Goal: Contribute content: Add original content to the website for others to see

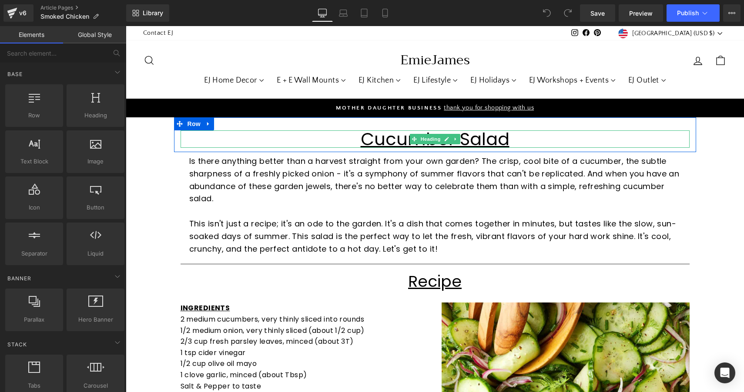
click at [386, 136] on u "Cucumber Salad" at bounding box center [435, 139] width 149 height 24
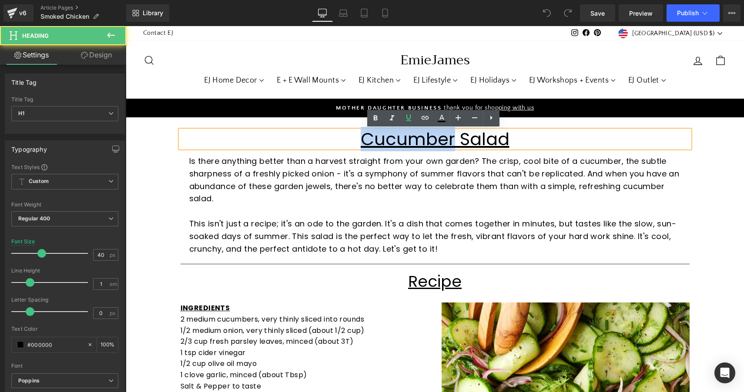
click at [386, 136] on u "Cucumber Salad" at bounding box center [435, 139] width 149 height 24
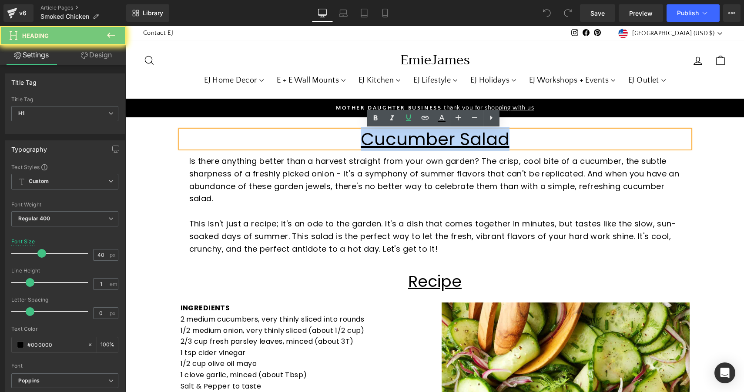
click at [386, 136] on u "Cucumber Salad" at bounding box center [435, 139] width 149 height 24
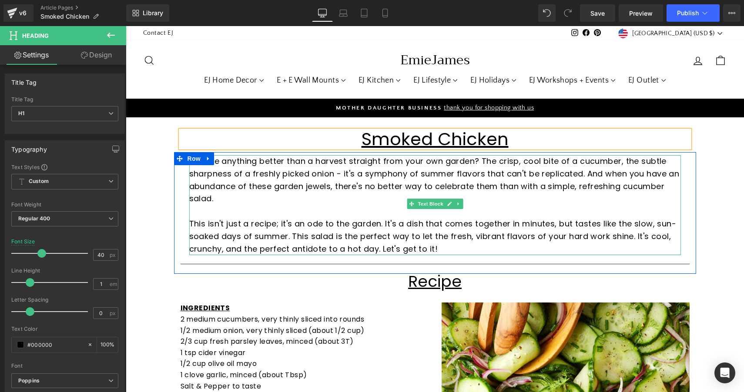
click at [298, 200] on p "Is there anything better than a harvest straight from your own garden? The cris…" at bounding box center [434, 180] width 491 height 50
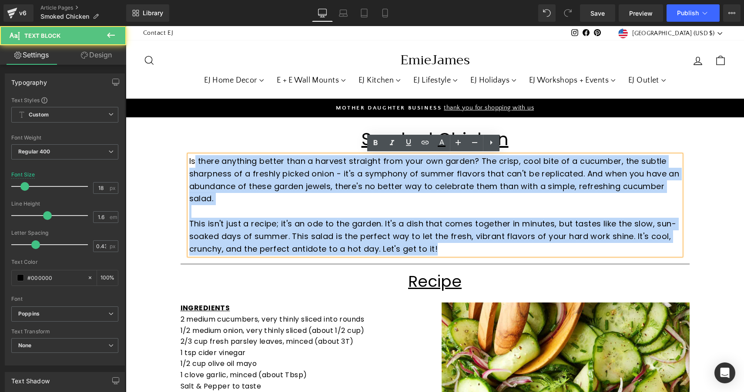
drag, startPoint x: 441, startPoint y: 247, endPoint x: 192, endPoint y: 164, distance: 261.8
click at [192, 164] on div "Is there anything better than a harvest straight from your own garden? The cris…" at bounding box center [434, 205] width 491 height 100
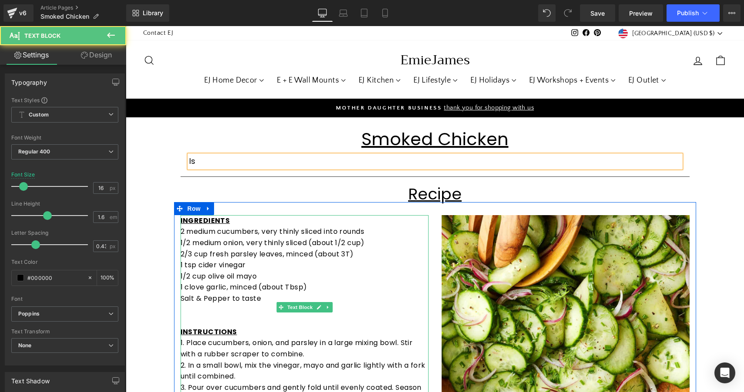
click at [293, 278] on p "1/2 cup olive oil mayo" at bounding box center [304, 276] width 248 height 11
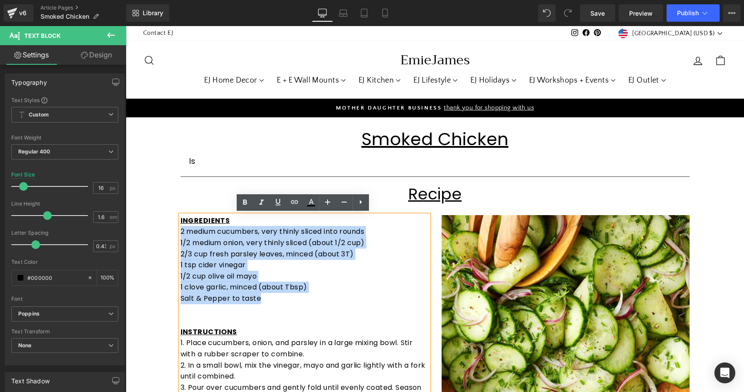
drag, startPoint x: 265, startPoint y: 301, endPoint x: 180, endPoint y: 230, distance: 110.5
click at [180, 230] on div "INGREDIENTS 2 medium cucumbers, very thinly sliced into rounds 1/2 medium onion…" at bounding box center [304, 309] width 248 height 189
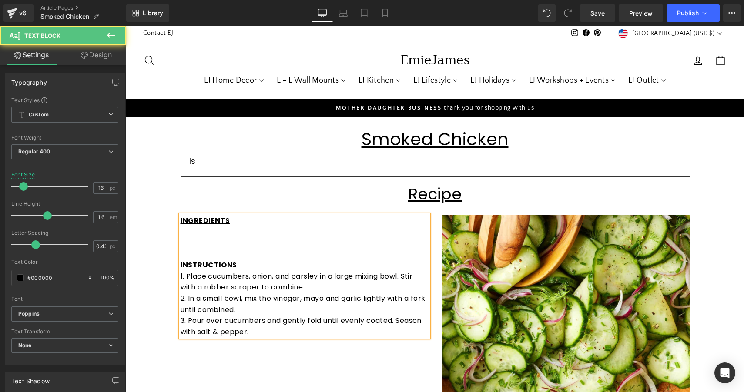
drag, startPoint x: 249, startPoint y: 325, endPoint x: 186, endPoint y: 277, distance: 78.8
click at [186, 277] on div "INGREDIENTS INSTRUCTIONS 1. Place cucumbers, onion, and parsley in a large mixi…" at bounding box center [304, 276] width 248 height 123
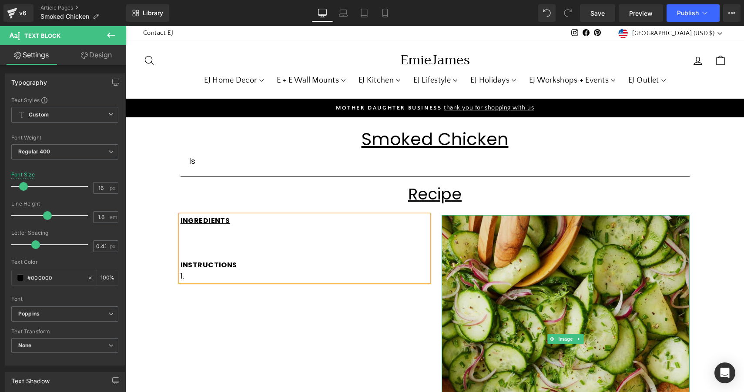
click at [499, 246] on img at bounding box center [565, 339] width 248 height 248
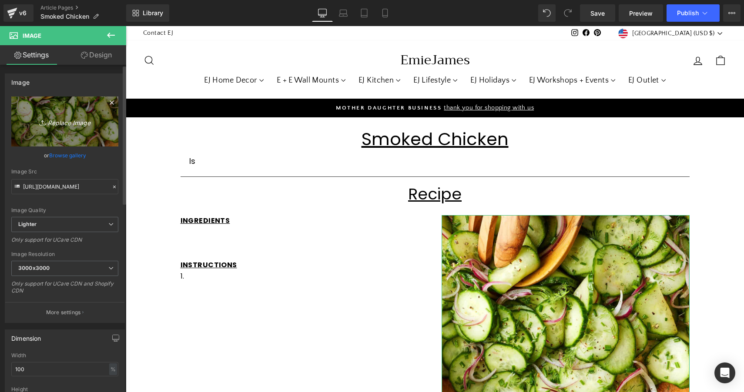
click at [60, 120] on icon "Replace Image" at bounding box center [65, 121] width 70 height 11
type input "C:\fakepath\8475252-2f4e5916de48415ea671156fc4fb181b.jpg"
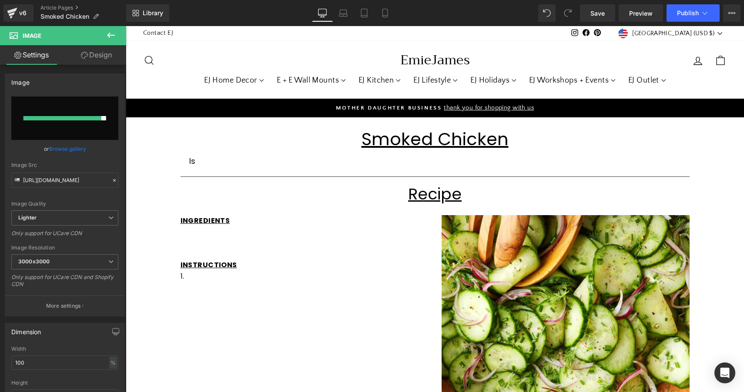
type input "[URL][DOMAIN_NAME]"
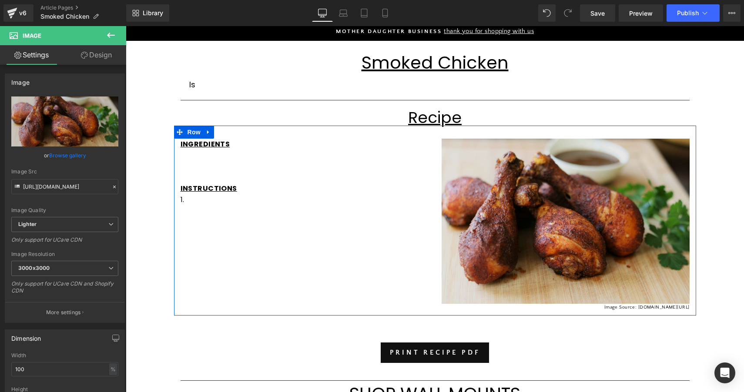
scroll to position [78, 0]
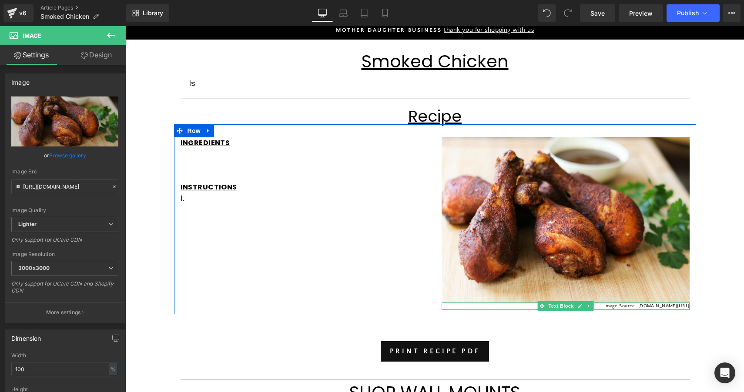
click at [651, 305] on p "Image Source: [DOMAIN_NAME][URL]" at bounding box center [565, 307] width 248 height 8
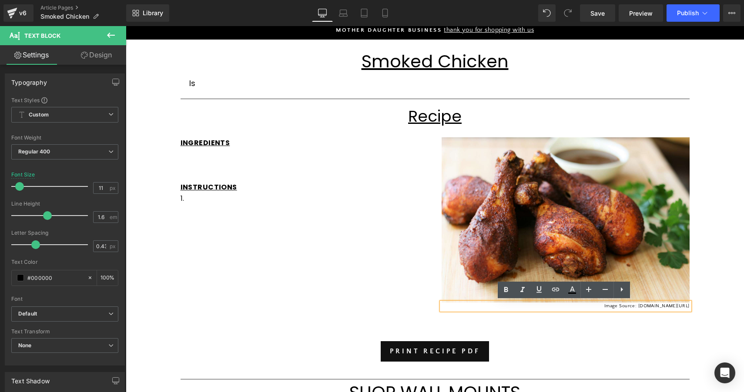
click at [651, 305] on p "Image Source: [DOMAIN_NAME][URL]" at bounding box center [565, 307] width 248 height 8
click at [667, 308] on p "Image Source: [DOMAIN_NAME][URL]" at bounding box center [565, 307] width 248 height 8
drag, startPoint x: 688, startPoint y: 304, endPoint x: 601, endPoint y: 303, distance: 87.4
click at [601, 303] on div "Image Source: [DOMAIN_NAME][URL]" at bounding box center [565, 307] width 248 height 8
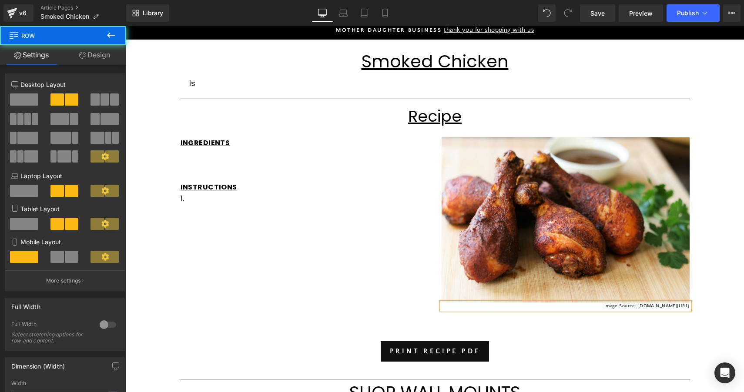
click at [691, 264] on div "Image Image Source: [DOMAIN_NAME][URL] Text Block" at bounding box center [565, 223] width 261 height 173
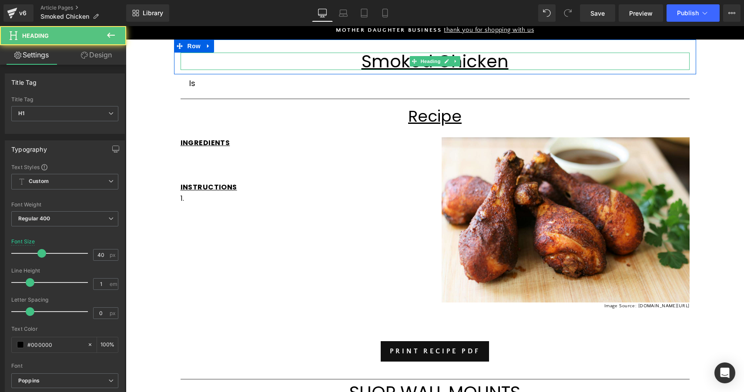
click at [478, 60] on u "Smoked Chicken" at bounding box center [434, 61] width 147 height 24
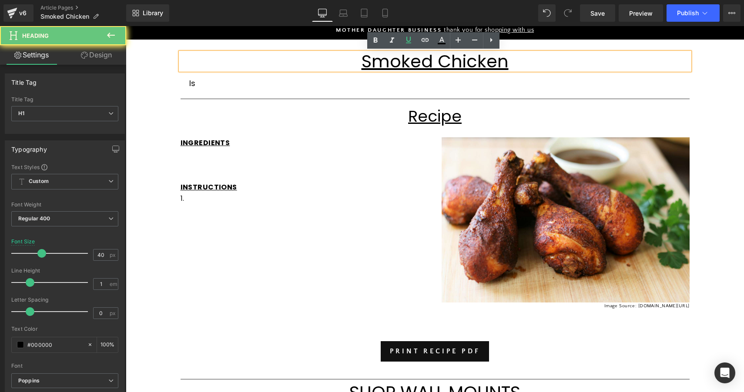
click at [508, 60] on h1 "Smoked Chicken" at bounding box center [434, 61] width 509 height 17
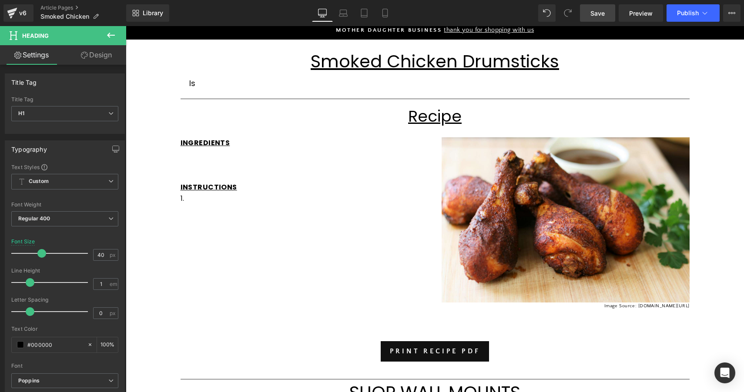
click at [601, 13] on span "Save" at bounding box center [597, 13] width 14 height 9
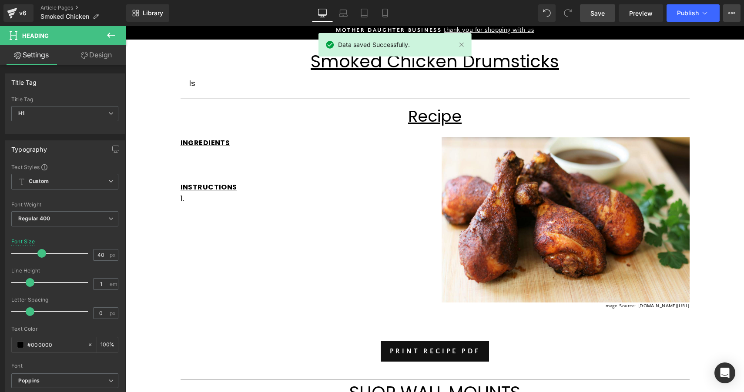
click at [733, 13] on icon at bounding box center [734, 13] width 2 height 2
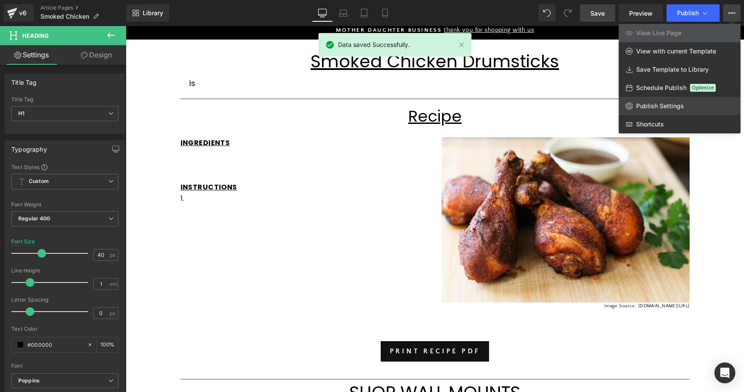
click at [653, 110] on link "Publish Settings" at bounding box center [679, 106] width 122 height 18
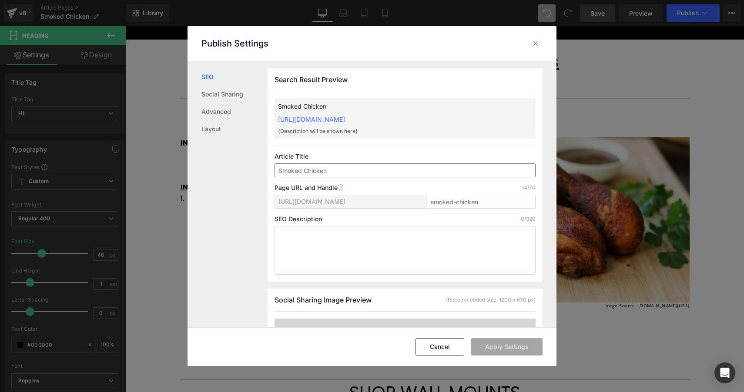
scroll to position [0, 0]
type input "Smoked Chicken Drumsticks"
click at [486, 204] on input "smoked-chicken" at bounding box center [481, 201] width 109 height 14
type input "smoked-chicken-drumsticks"
click at [506, 349] on button "Apply Settings" at bounding box center [506, 346] width 71 height 17
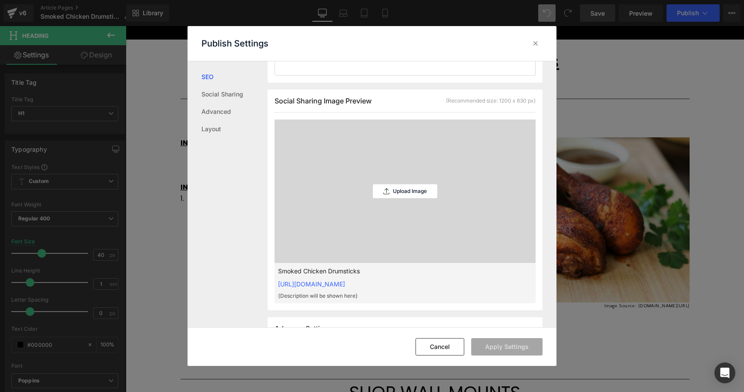
scroll to position [229, 0]
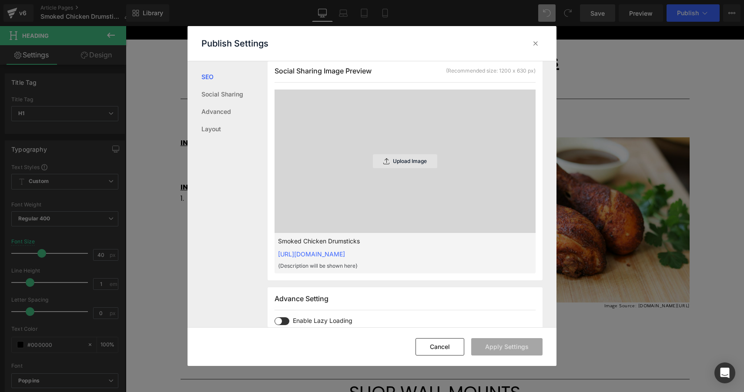
click at [422, 157] on div "Upload Image" at bounding box center [405, 161] width 64 height 14
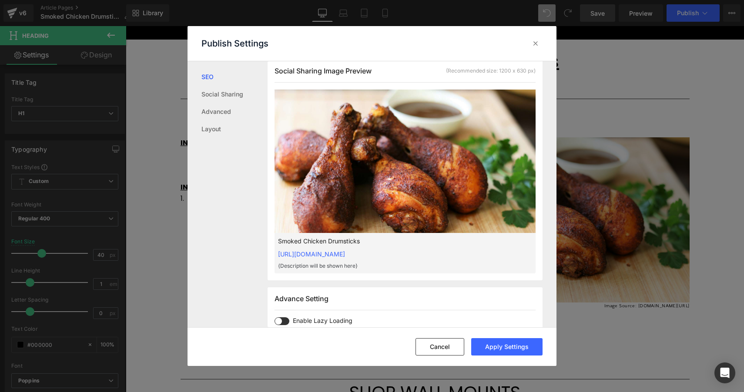
scroll to position [253, 0]
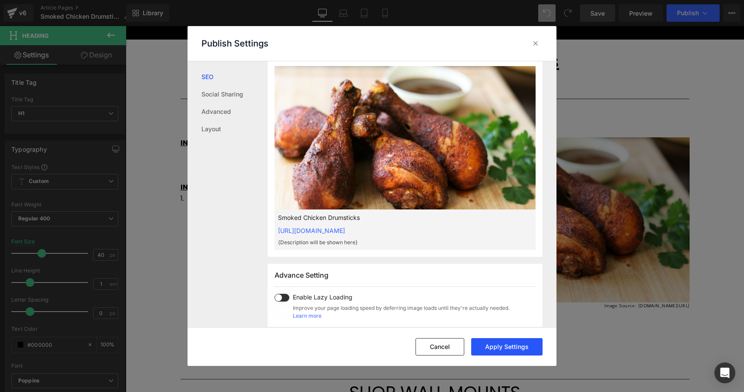
click at [510, 349] on button "Apply Settings" at bounding box center [506, 346] width 71 height 17
click at [533, 47] on icon at bounding box center [535, 43] width 9 height 9
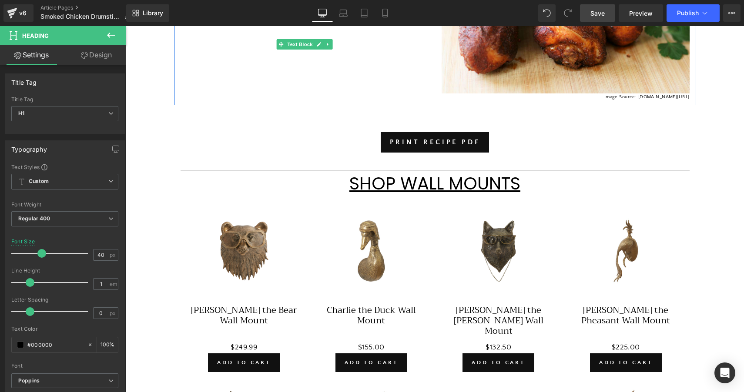
scroll to position [296, 0]
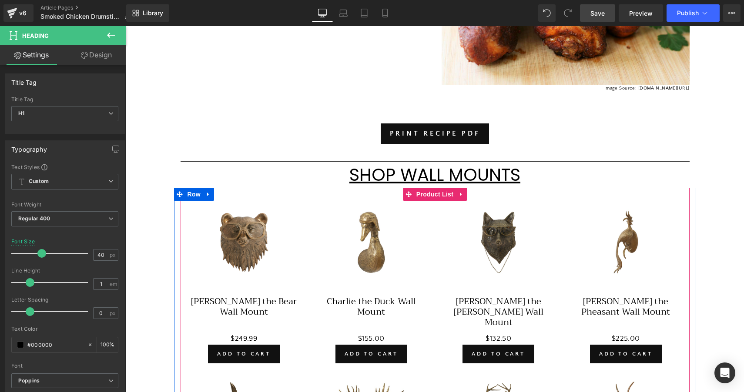
click at [412, 205] on div "Sale Off (P) Image Charlie the Duck Wall Mount (P) Title $0 $155.00 (P) Price A…" at bounding box center [370, 286] width 127 height 171
click at [425, 194] on span "Product List" at bounding box center [434, 194] width 41 height 13
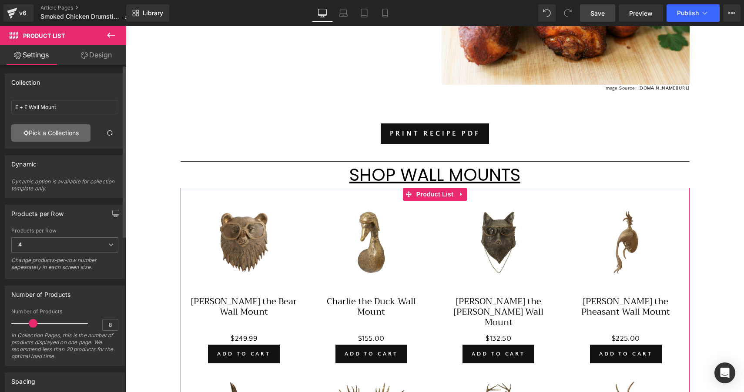
click at [74, 130] on link "Pick a Collections" at bounding box center [50, 132] width 79 height 17
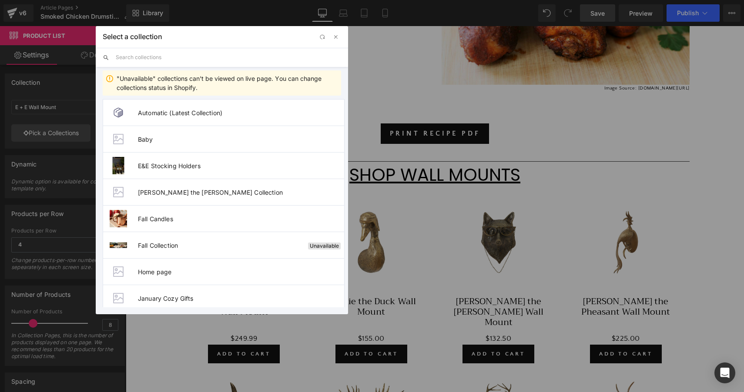
click at [197, 60] on input "text" at bounding box center [228, 57] width 225 height 19
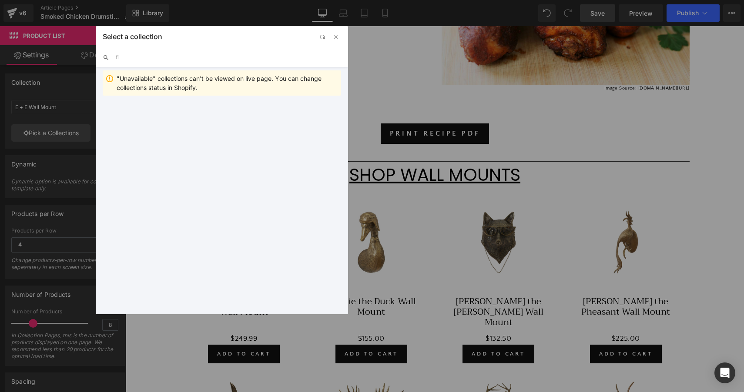
type input "f"
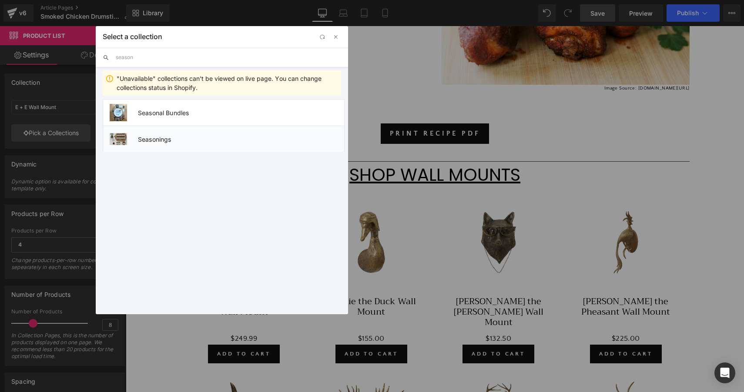
type input "season"
click at [157, 141] on span "Seasonings" at bounding box center [241, 139] width 206 height 7
type input "Seasonings"
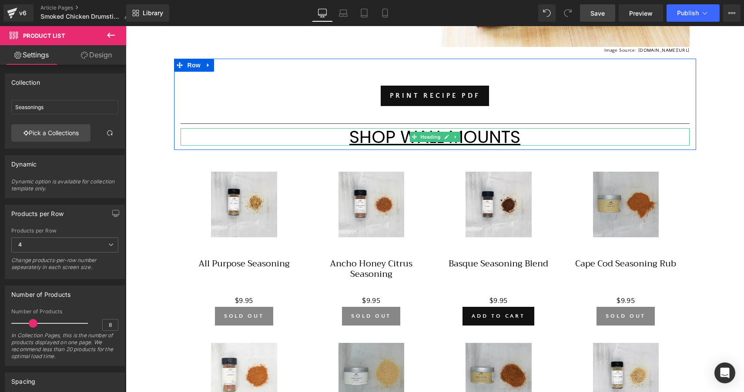
scroll to position [354, 0]
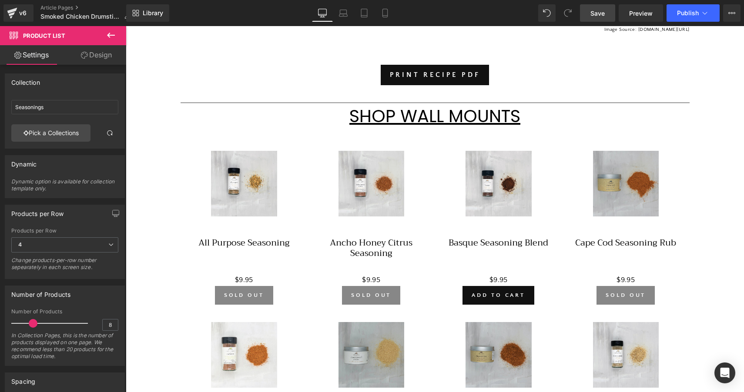
click at [480, 111] on u "SHOP WALL MOUNTS" at bounding box center [434, 116] width 171 height 24
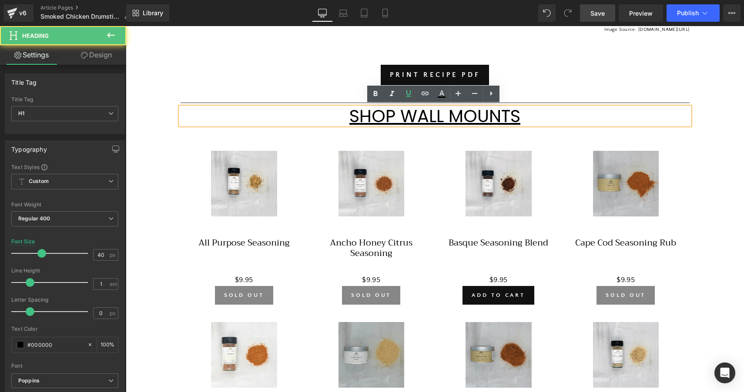
click at [528, 112] on h1 "SHOP WALL MOUNTS" at bounding box center [434, 115] width 509 height 17
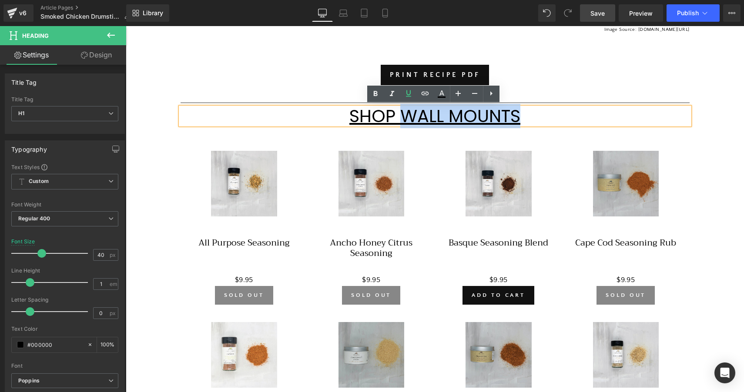
drag, startPoint x: 528, startPoint y: 112, endPoint x: 405, endPoint y: 108, distance: 122.3
click at [405, 109] on h1 "SHOP WALL MOUNTS" at bounding box center [434, 115] width 509 height 17
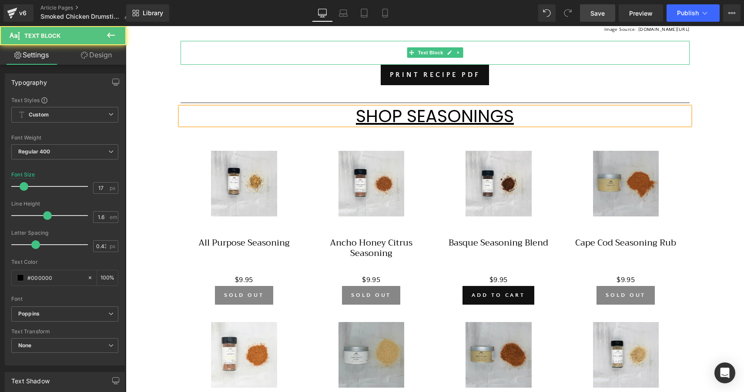
click at [256, 60] on p at bounding box center [434, 59] width 509 height 12
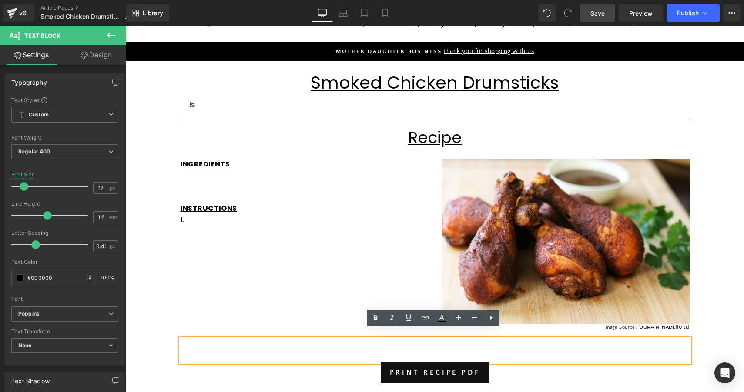
scroll to position [41, 0]
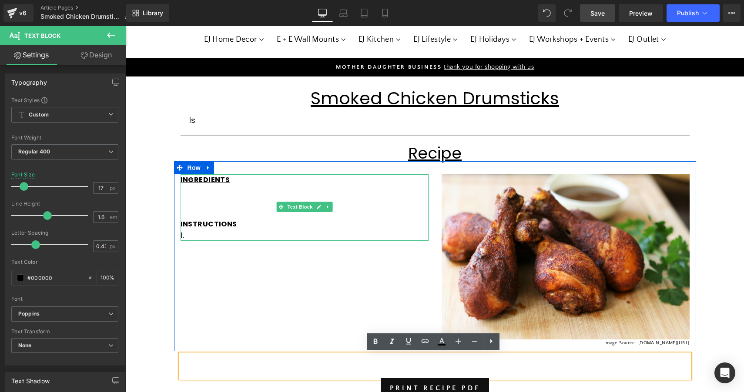
click at [217, 192] on p at bounding box center [304, 190] width 248 height 11
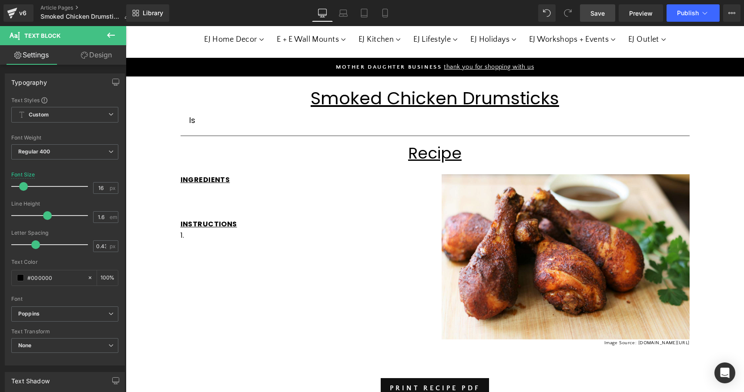
click at [600, 13] on span "Save" at bounding box center [597, 13] width 14 height 9
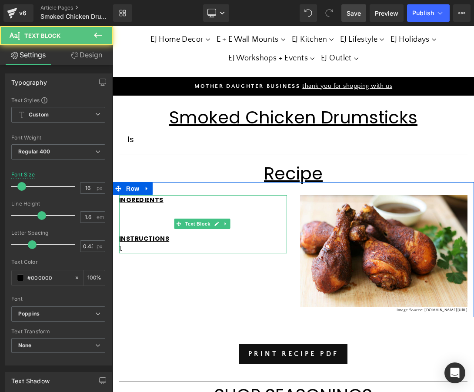
click at [157, 212] on p at bounding box center [203, 210] width 168 height 10
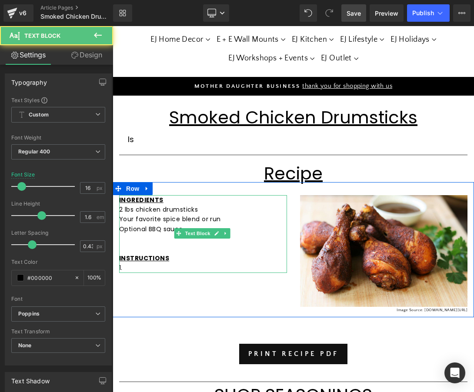
click at [134, 266] on p "1." at bounding box center [203, 268] width 168 height 10
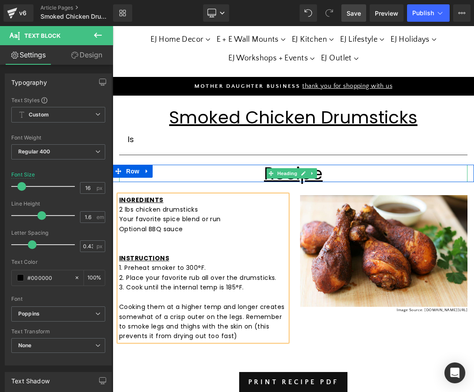
click at [399, 173] on h1 "Recipe" at bounding box center [293, 173] width 348 height 17
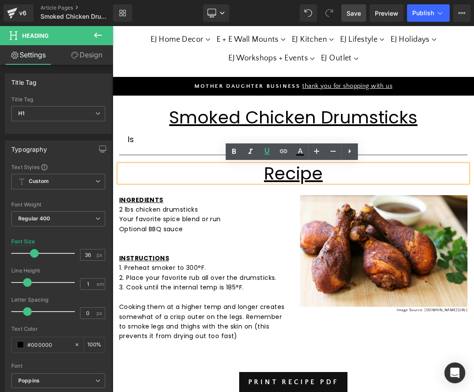
click at [458, 128] on div "Smoked Chicken Drumsticks Heading Row" at bounding box center [293, 113] width 361 height 35
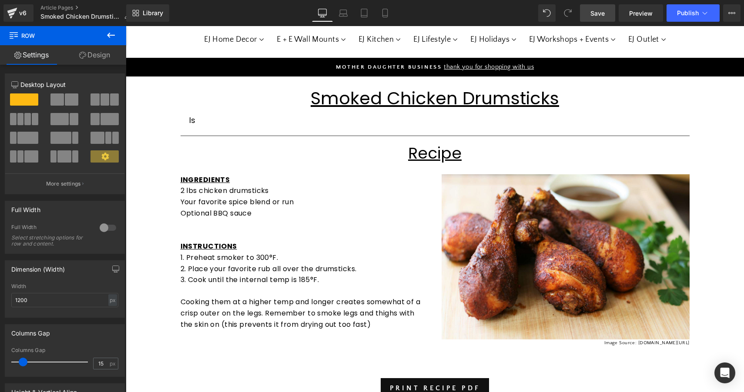
click at [604, 12] on span "Save" at bounding box center [597, 13] width 14 height 9
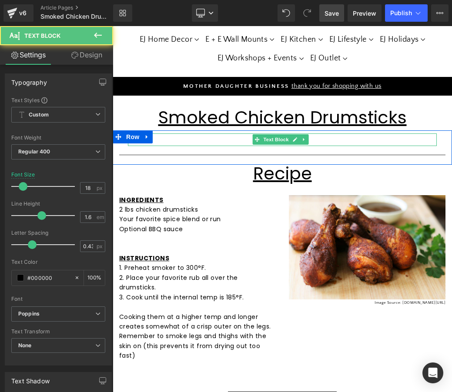
click at [170, 140] on p "Is" at bounding box center [282, 140] width 309 height 13
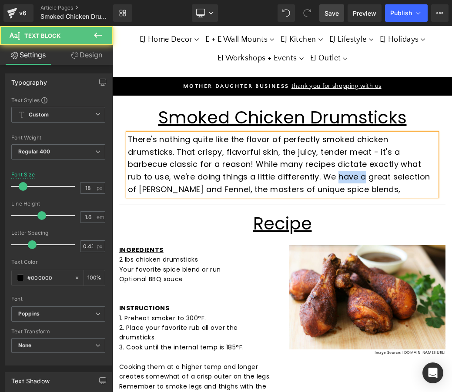
drag, startPoint x: 367, startPoint y: 177, endPoint x: 337, endPoint y: 175, distance: 29.2
click at [337, 175] on p "There's nothing quite like the flavor of perfectly smoked chicken drumsticks. T…" at bounding box center [282, 165] width 309 height 63
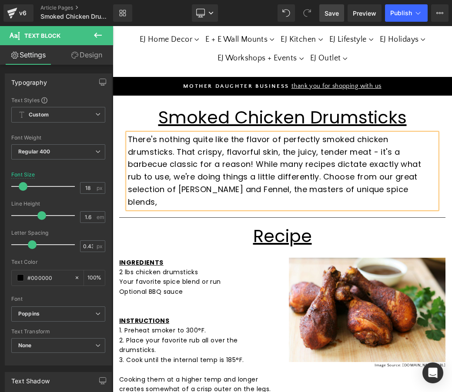
drag, startPoint x: 387, startPoint y: 187, endPoint x: 411, endPoint y: 187, distance: 23.1
click at [411, 187] on p "There's nothing quite like the flavor of perfectly smoked chicken drumsticks. T…" at bounding box center [282, 171] width 309 height 75
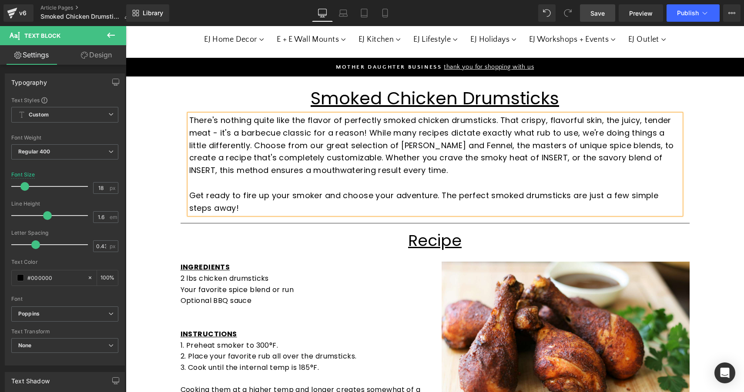
click at [599, 16] on span "Save" at bounding box center [597, 13] width 14 height 9
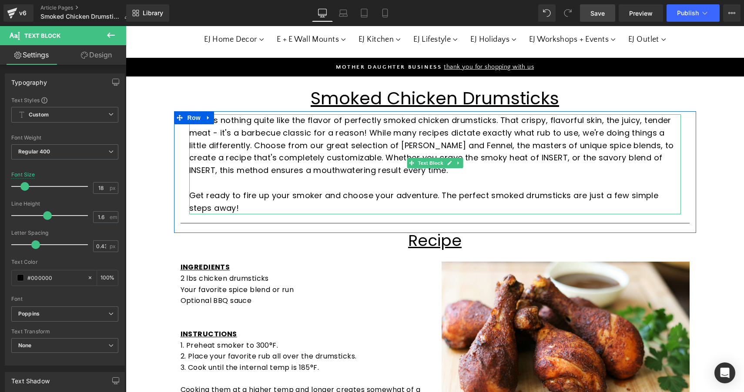
click at [364, 155] on p "There's nothing quite like the flavor of perfectly smoked chicken drumsticks. T…" at bounding box center [434, 145] width 491 height 63
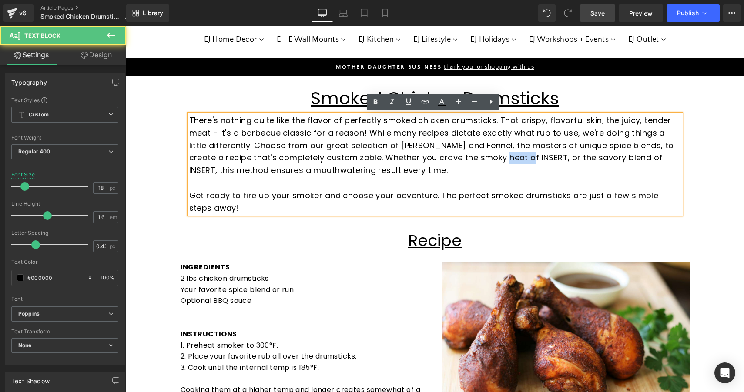
drag, startPoint x: 527, startPoint y: 157, endPoint x: 503, endPoint y: 156, distance: 24.4
click at [503, 156] on p "There's nothing quite like the flavor of perfectly smoked chicken drumsticks. T…" at bounding box center [434, 145] width 491 height 63
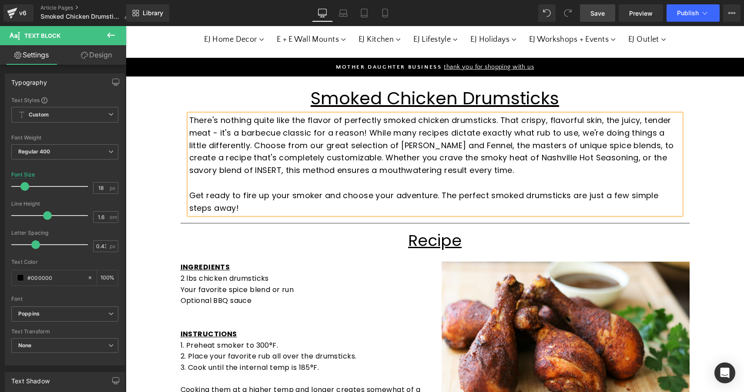
click at [655, 156] on p "There's nothing quite like the flavor of perfectly smoked chicken drumsticks. T…" at bounding box center [434, 145] width 491 height 63
click at [249, 167] on p "There's nothing quite like the flavor of perfectly smoked chicken drumsticks. T…" at bounding box center [434, 145] width 491 height 63
drag, startPoint x: 327, startPoint y: 169, endPoint x: 222, endPoint y: 168, distance: 104.8
click at [222, 168] on p "There's nothing quite like the flavor of perfectly smoked chicken drumsticks. T…" at bounding box center [434, 145] width 491 height 63
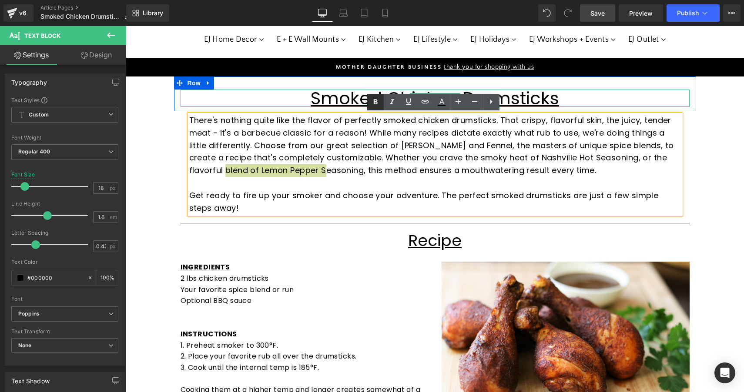
click at [372, 102] on icon at bounding box center [375, 102] width 10 height 10
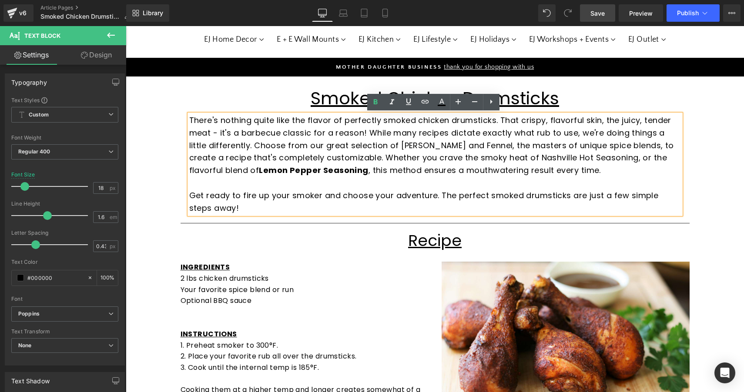
click at [303, 171] on strong "Lemon Pepper Seasoning" at bounding box center [313, 170] width 109 height 11
click at [308, 165] on strong "Lemon Pepper Seasoning" at bounding box center [313, 170] width 109 height 11
drag, startPoint x: 328, startPoint y: 170, endPoint x: 222, endPoint y: 173, distance: 106.1
click at [222, 173] on p "There's nothing quite like the flavor of perfectly smoked chicken drumsticks. T…" at bounding box center [434, 145] width 491 height 63
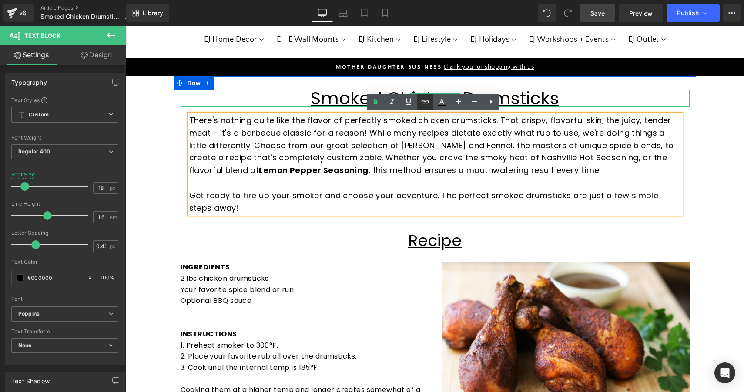
click at [426, 106] on icon at bounding box center [425, 102] width 10 height 10
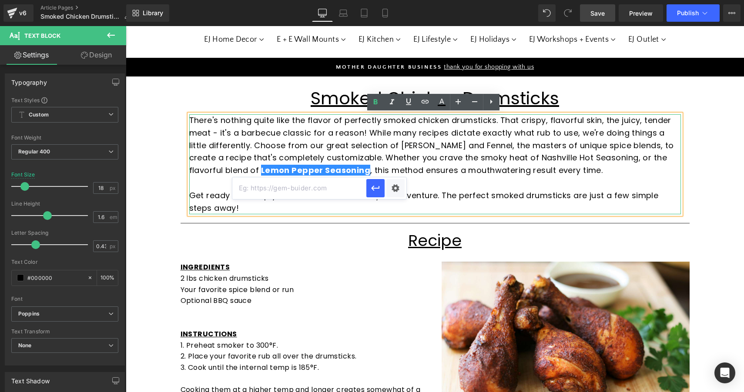
click at [349, 189] on input "text" at bounding box center [299, 188] width 134 height 22
paste input "[URL][DOMAIN_NAME]"
type input "[URL][DOMAIN_NAME]"
click at [376, 188] on icon "button" at bounding box center [375, 188] width 8 height 5
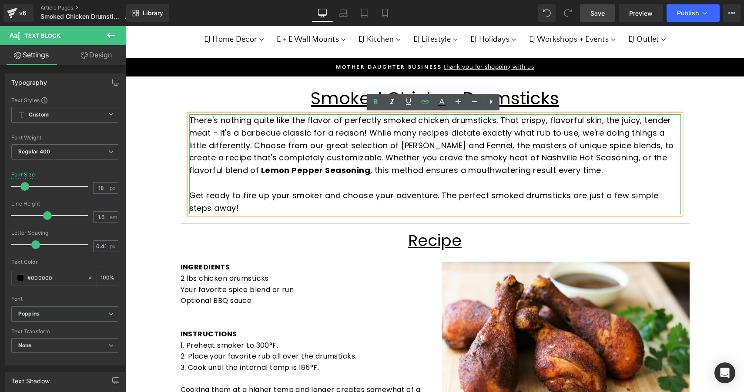
click at [424, 173] on p "There's nothing quite like the flavor of perfectly smoked chicken drumsticks. T…" at bounding box center [434, 145] width 491 height 63
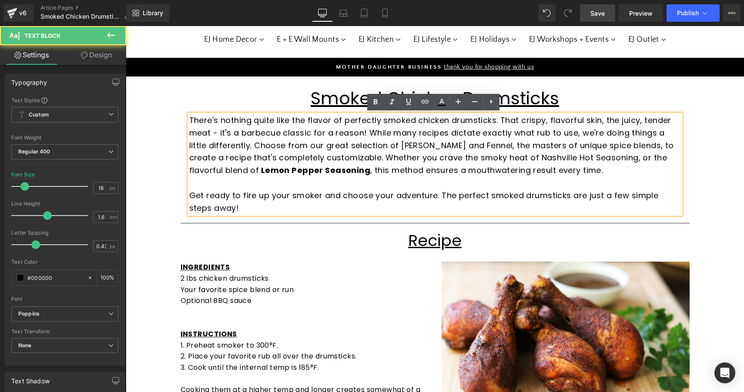
click at [570, 155] on p "There's nothing quite like the flavor of perfectly smoked chicken drumsticks. T…" at bounding box center [434, 145] width 491 height 63
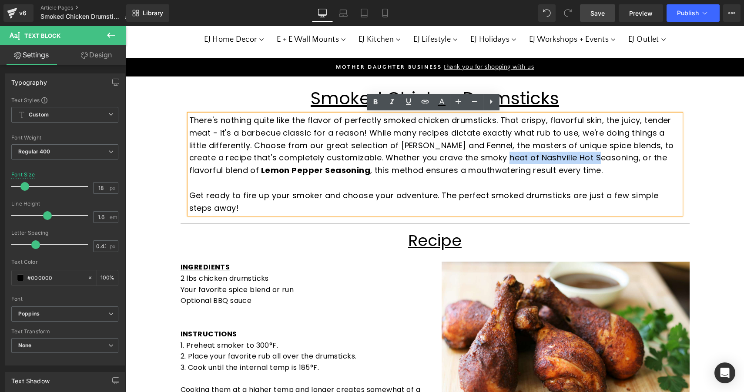
drag, startPoint x: 600, startPoint y: 156, endPoint x: 503, endPoint y: 154, distance: 97.0
click at [503, 154] on p "There's nothing quite like the flavor of perfectly smoked chicken drumsticks. T…" at bounding box center [434, 145] width 491 height 63
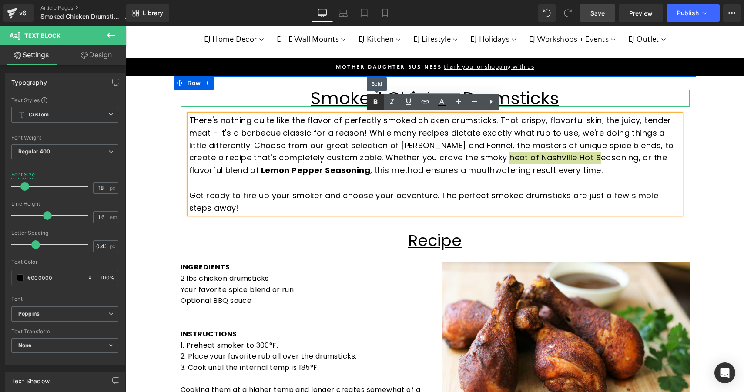
click at [381, 104] on link at bounding box center [375, 102] width 17 height 17
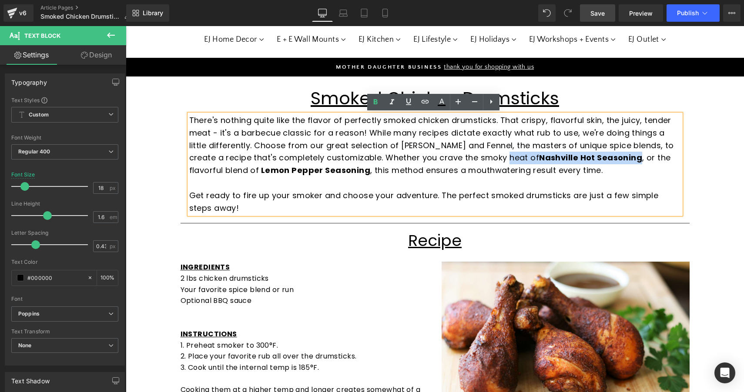
drag, startPoint x: 603, startPoint y: 157, endPoint x: 503, endPoint y: 154, distance: 100.0
click at [539, 154] on strong "Nashville Hot Seasoning" at bounding box center [590, 157] width 103 height 11
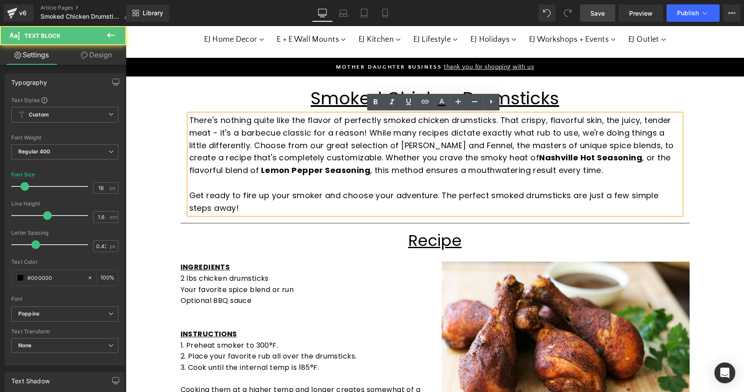
click at [588, 157] on strong "Nashville Hot Seasoning" at bounding box center [590, 157] width 103 height 11
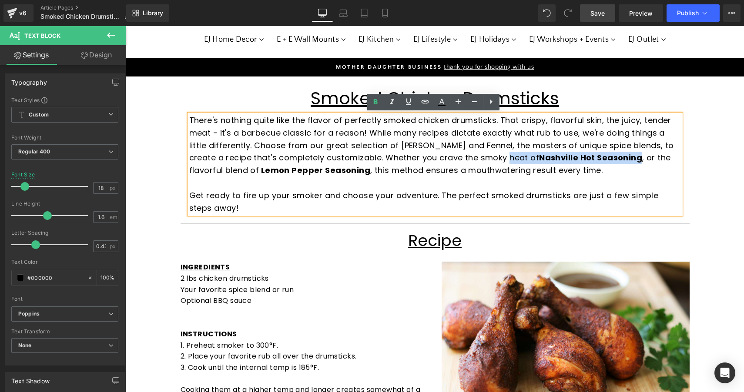
drag, startPoint x: 603, startPoint y: 156, endPoint x: 501, endPoint y: 150, distance: 101.5
click at [501, 150] on p "There's nothing quite like the flavor of perfectly smoked chicken drumsticks. T…" at bounding box center [434, 145] width 491 height 63
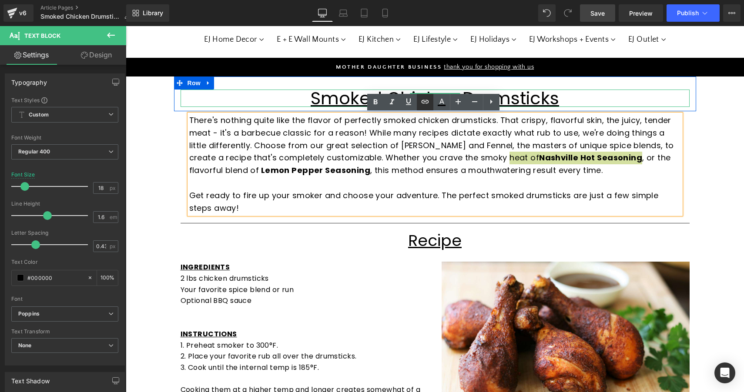
click at [424, 101] on icon at bounding box center [425, 102] width 10 height 10
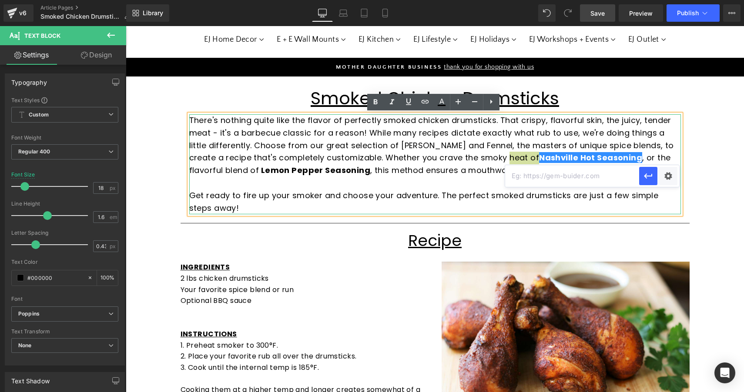
click at [561, 179] on input "text" at bounding box center [572, 176] width 134 height 22
paste input "[URL][DOMAIN_NAME]"
type input "[URL][DOMAIN_NAME]"
click at [651, 175] on icon "button" at bounding box center [648, 176] width 8 height 5
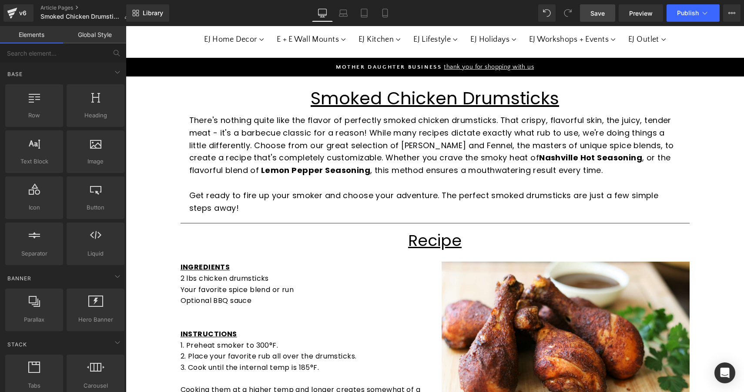
click at [600, 10] on span "Save" at bounding box center [597, 13] width 14 height 9
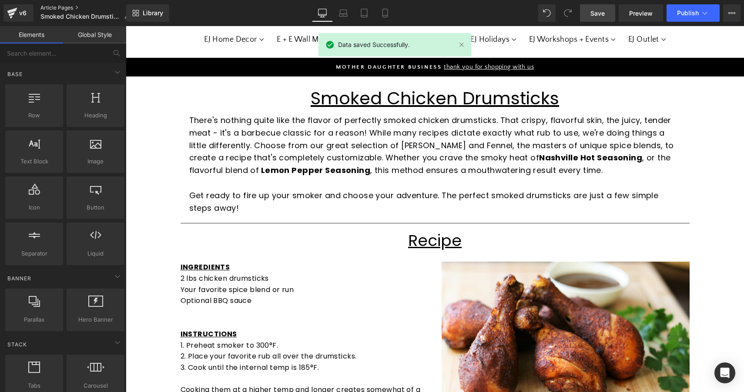
click at [66, 7] on link "Article Pages" at bounding box center [88, 7] width 97 height 7
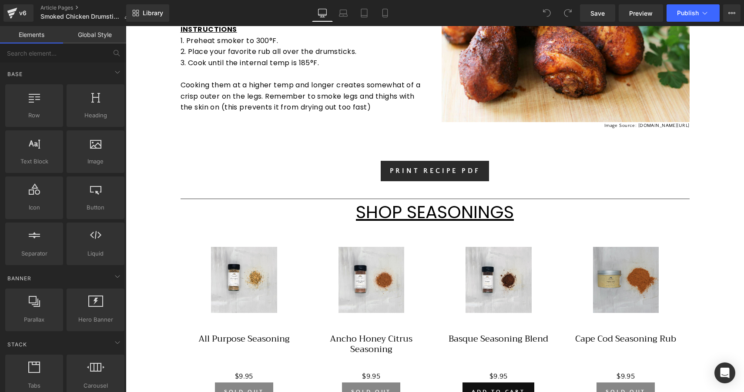
scroll to position [330, 0]
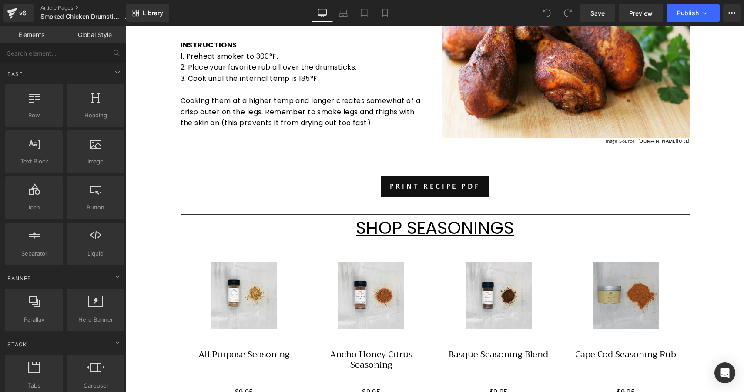
click at [370, 181] on div "PRINT RECIPE PDF" at bounding box center [434, 187] width 509 height 20
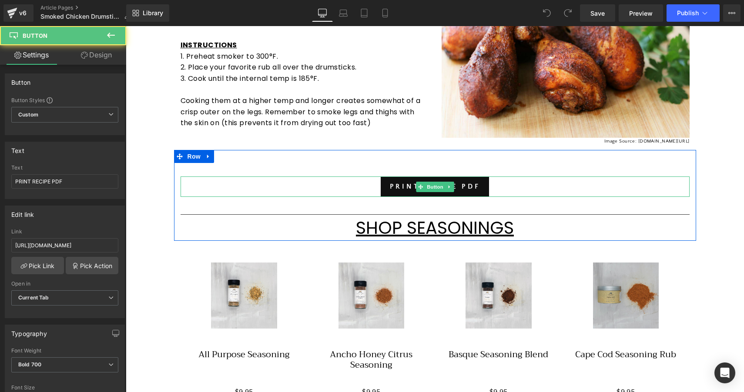
click at [351, 184] on div "PRINT RECIPE PDF" at bounding box center [434, 187] width 509 height 20
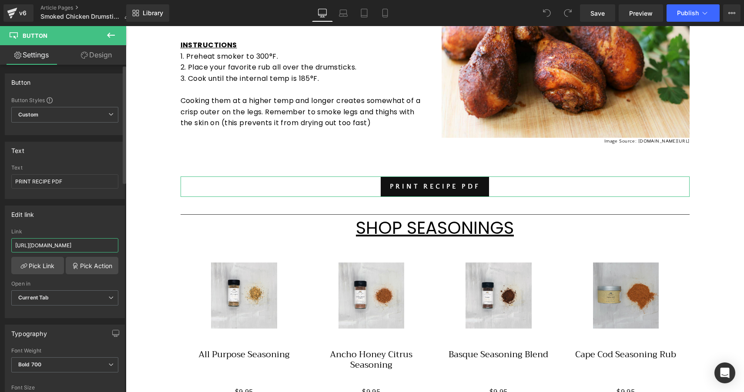
click at [74, 245] on input "https://cdn.shopify.com/s/files/1/1788/6251/files/Cucumber_Salad.pdf?v=17489742…" at bounding box center [64, 245] width 107 height 14
paste input "https://cdn.shopify.com/s/files/1/1788/6251/files/Smoked_Chicken_1.pdf?v=175754…"
type input "https://cdn.shopify.com/s/files/1/1788/6251/files/Smoked_Chicken_1.pdf?v=175754…"
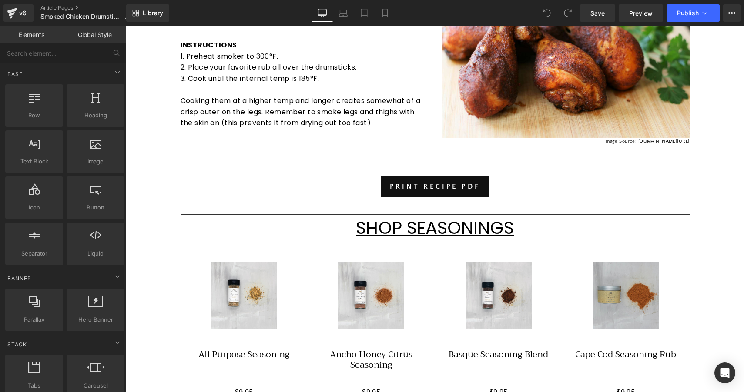
click at [148, 178] on div "Smoked Chicken Drumsticks Heading Row There's nothing quite like the flavor of …" at bounding box center [435, 260] width 618 height 946
click at [592, 14] on span "Save" at bounding box center [597, 13] width 14 height 9
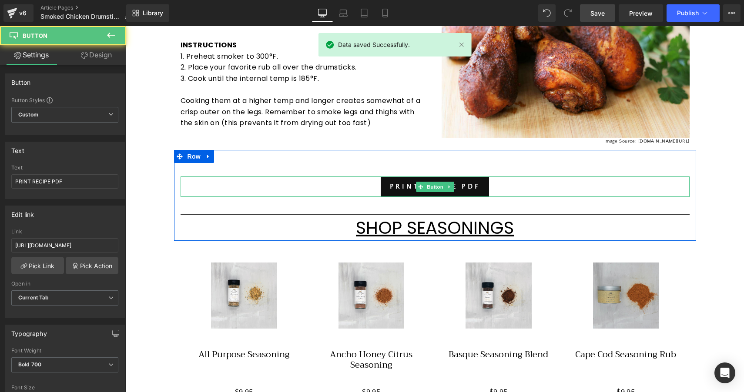
click at [329, 183] on div "PRINT RECIPE PDF" at bounding box center [434, 187] width 509 height 20
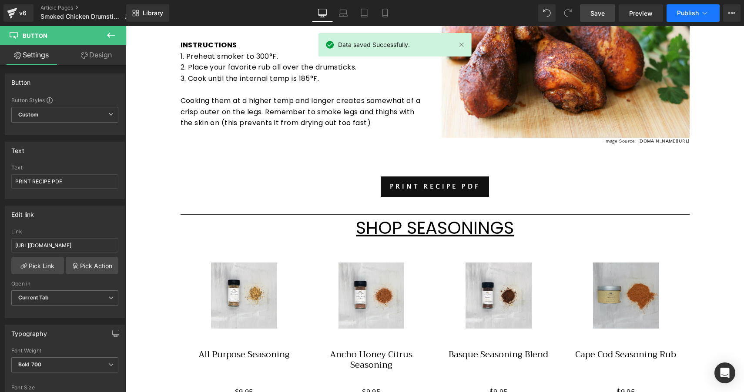
click at [695, 12] on span "Publish" at bounding box center [688, 13] width 22 height 7
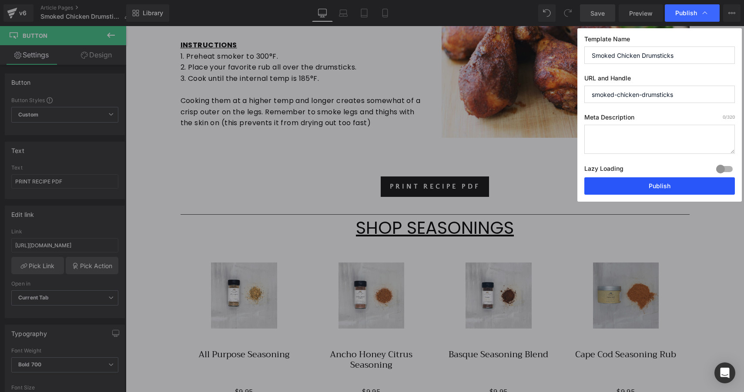
click at [665, 185] on button "Publish" at bounding box center [659, 185] width 150 height 17
